Goal: Transaction & Acquisition: Purchase product/service

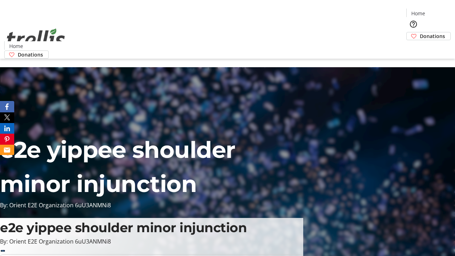
click at [419, 32] on span "Donations" at bounding box center [431, 35] width 25 height 7
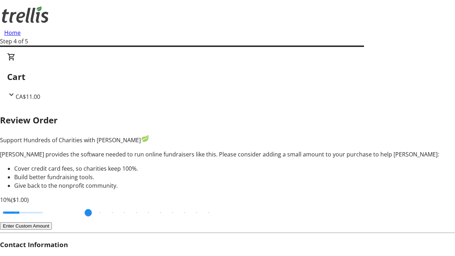
click at [52, 222] on button "Enter Custom Amount" at bounding box center [26, 225] width 52 height 7
